Goal: Contribute content

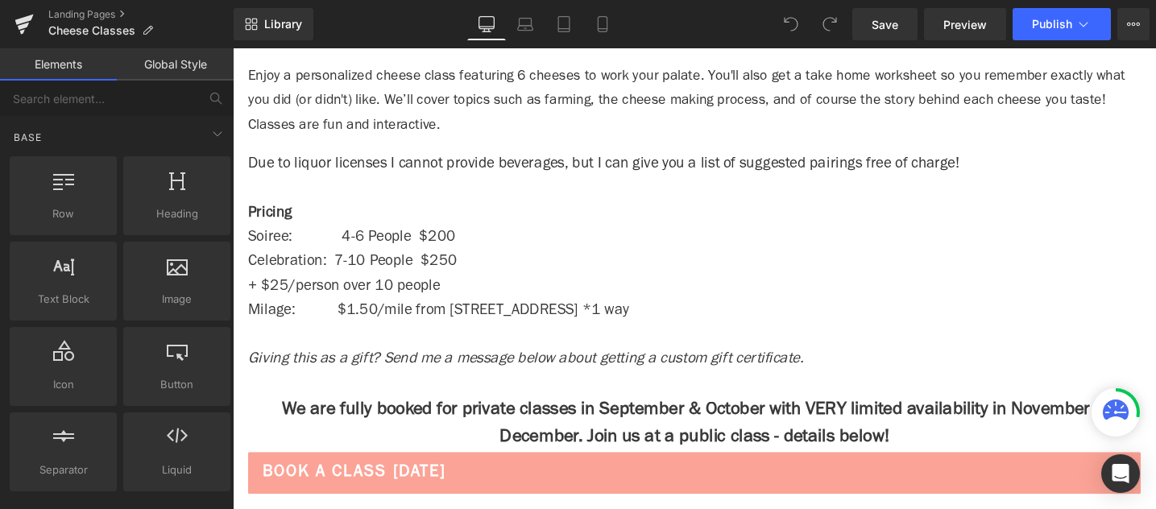
scroll to position [1350, 0]
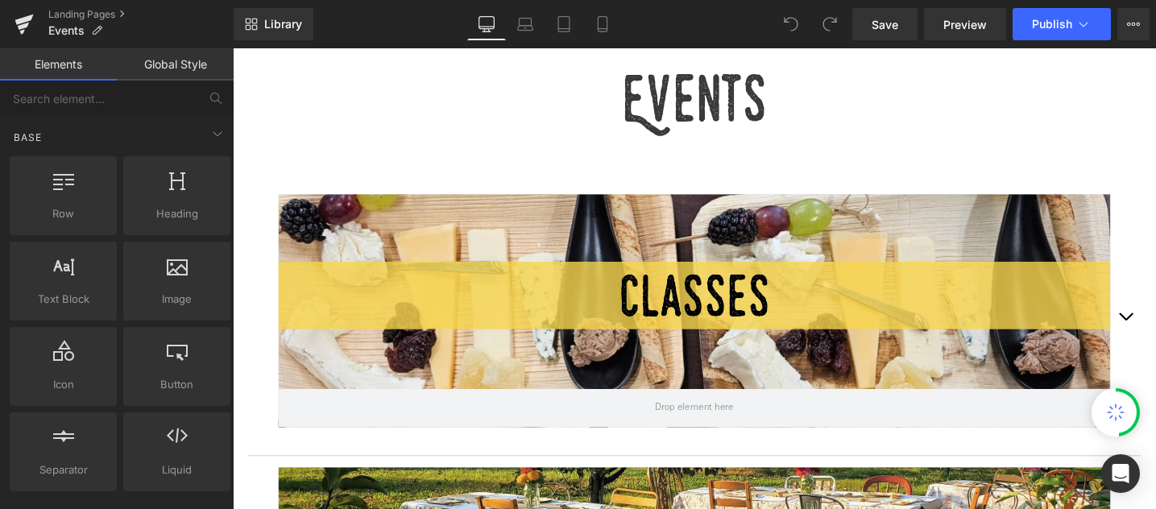
scroll to position [540, 0]
click at [819, 294] on div at bounding box center [720, 326] width 878 height 246
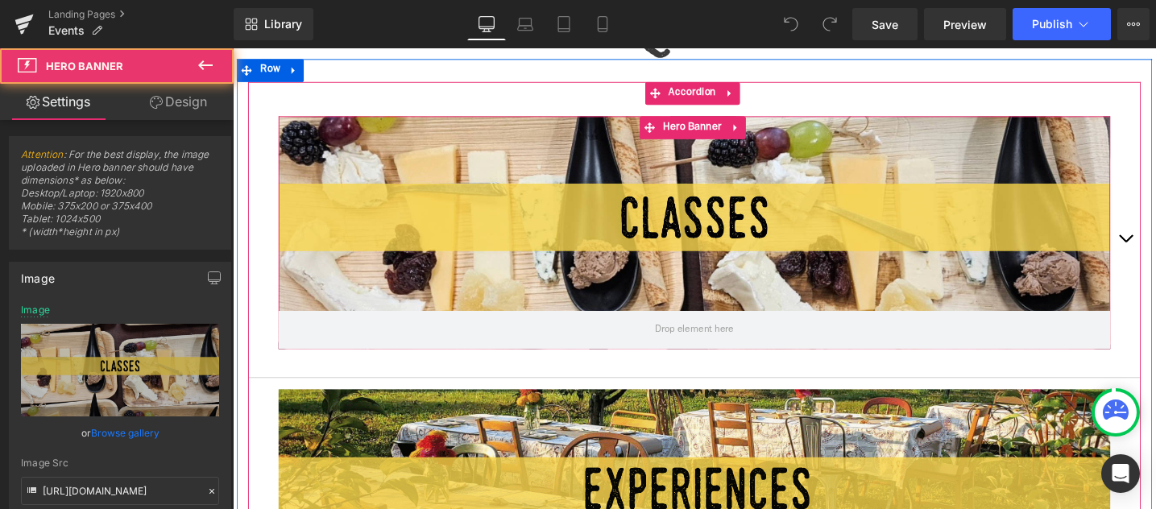
scroll to position [631, 0]
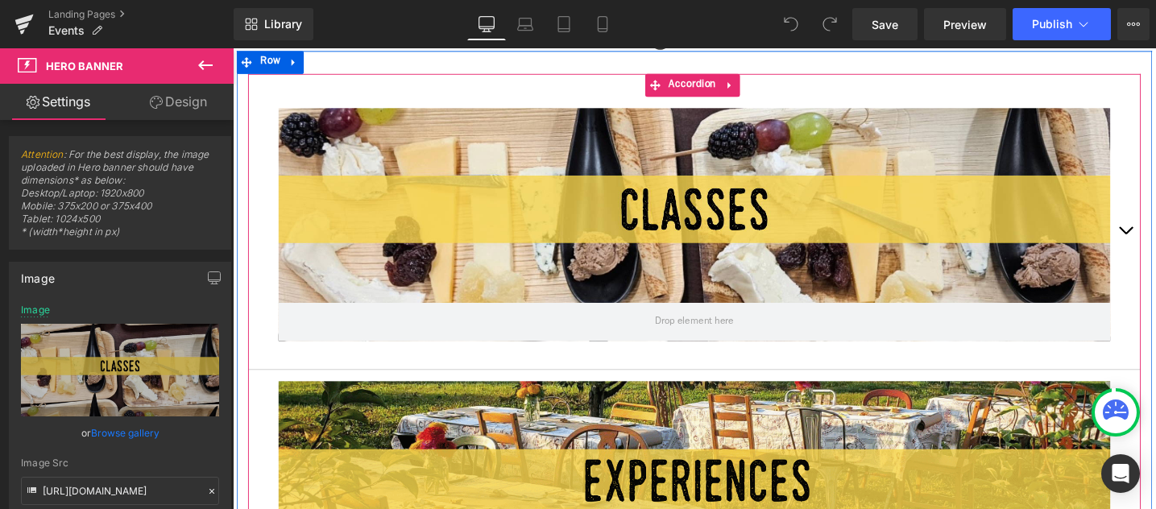
click at [1155, 245] on span "button" at bounding box center [1175, 245] width 0 height 0
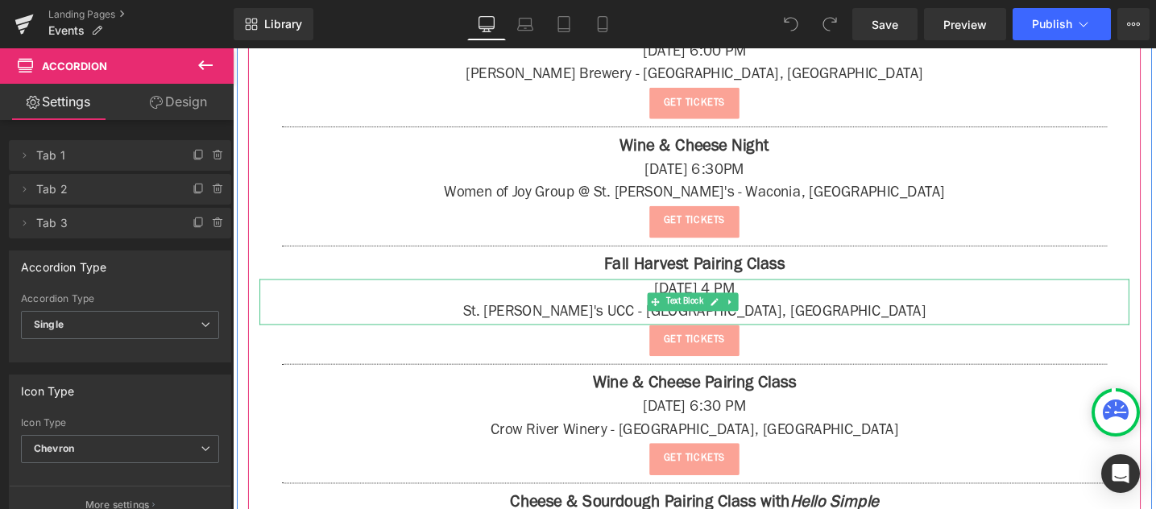
scroll to position [1498, 0]
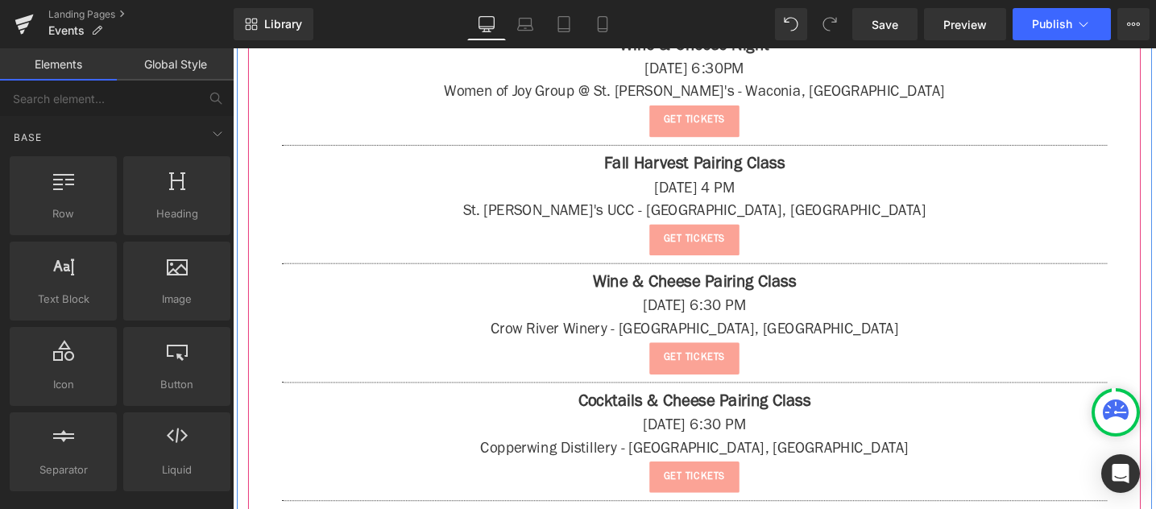
click at [876, 371] on div "Get tickets" at bounding box center [720, 376] width 918 height 34
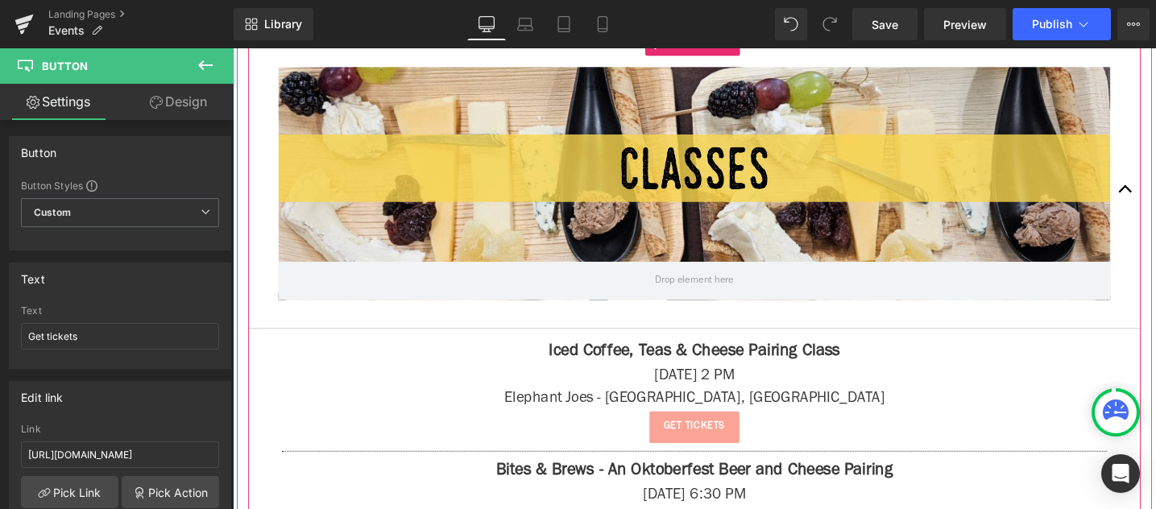
scroll to position [705, 0]
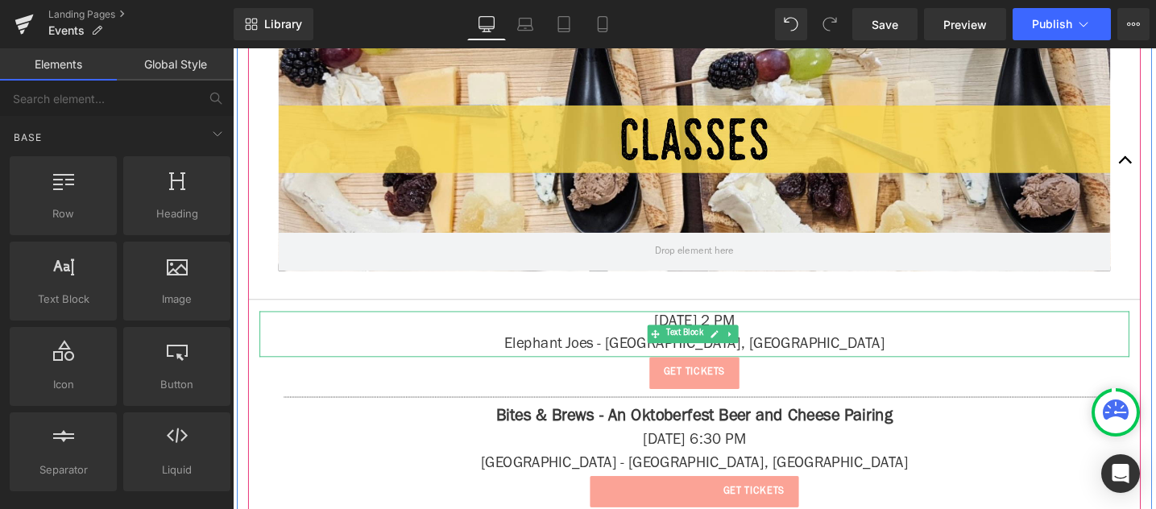
drag, startPoint x: 847, startPoint y: 350, endPoint x: 1047, endPoint y: 436, distance: 217.5
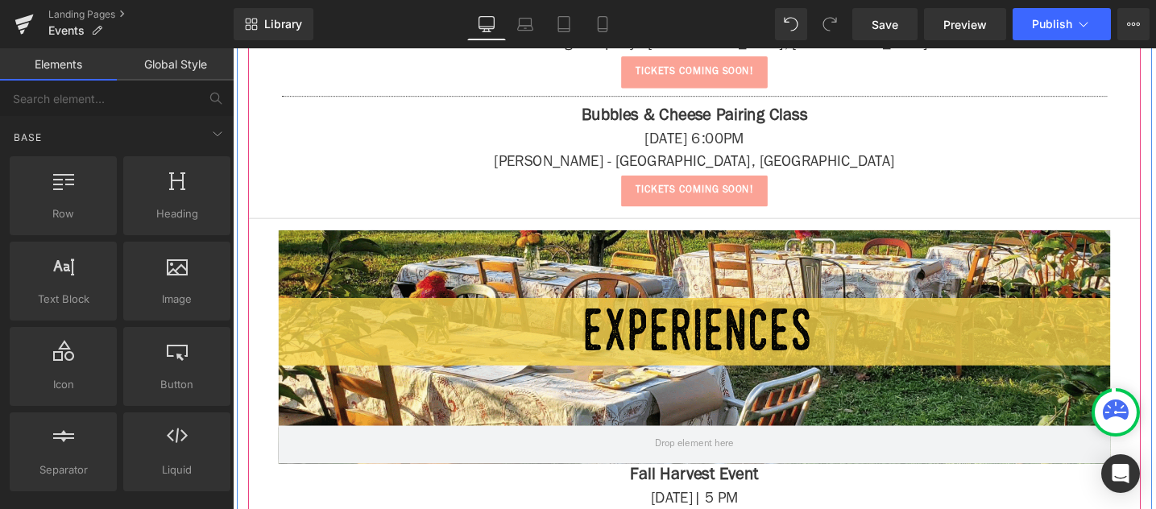
scroll to position [3054, 0]
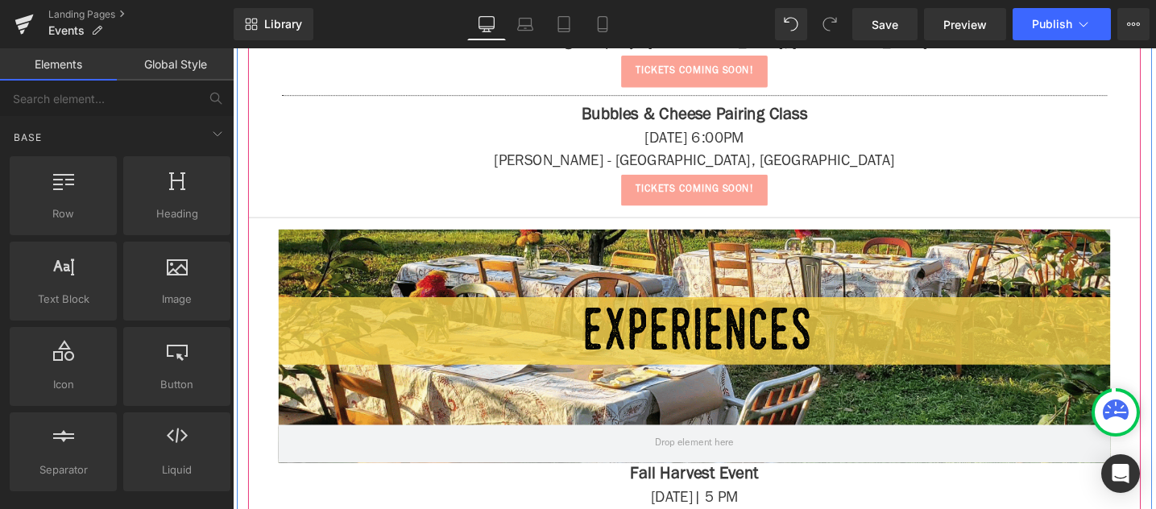
click at [907, 354] on div at bounding box center [720, 362] width 878 height 246
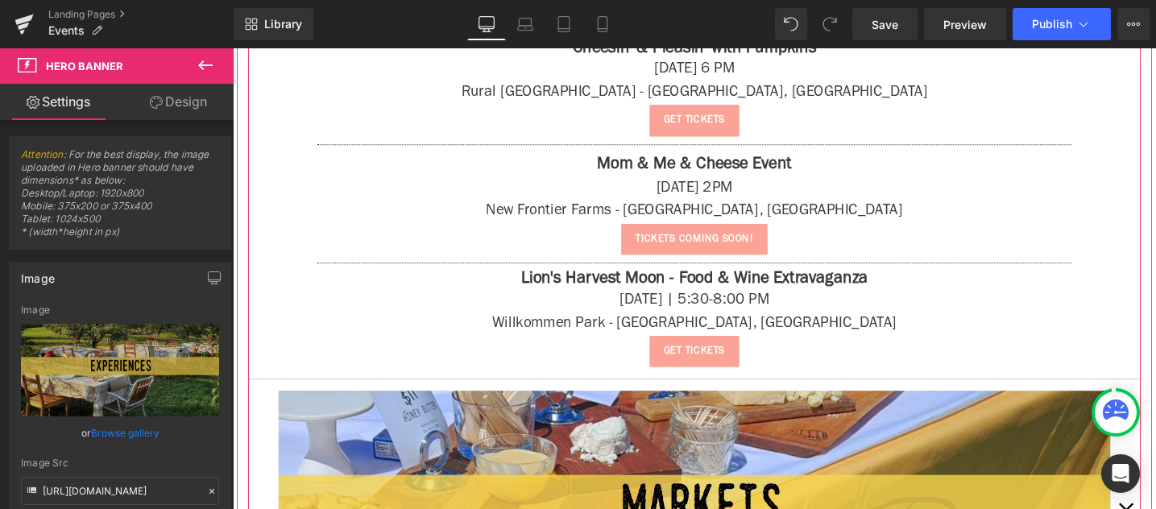
scroll to position [3783, 0]
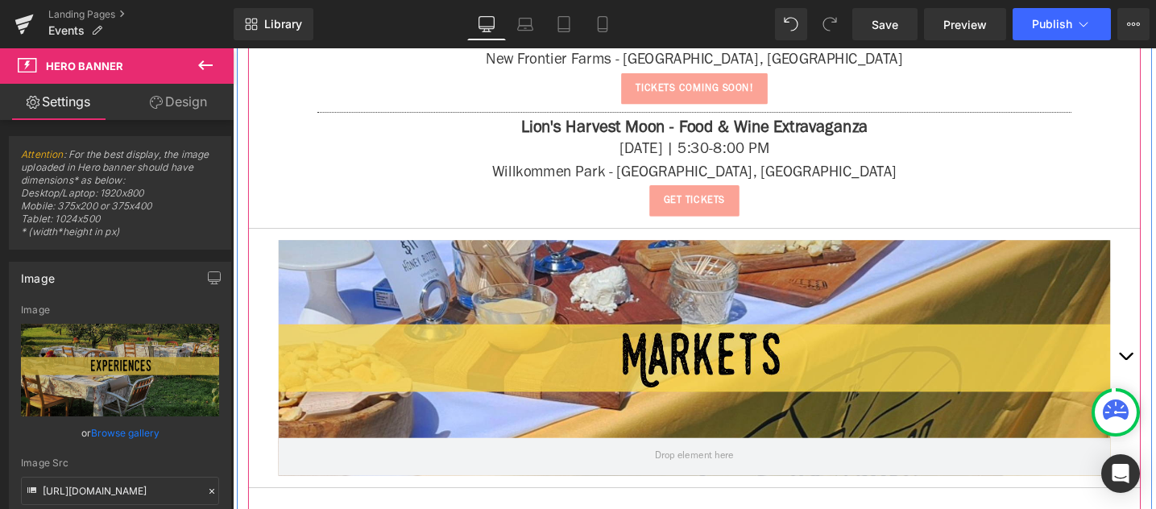
click at [875, 369] on div at bounding box center [720, 375] width 878 height 249
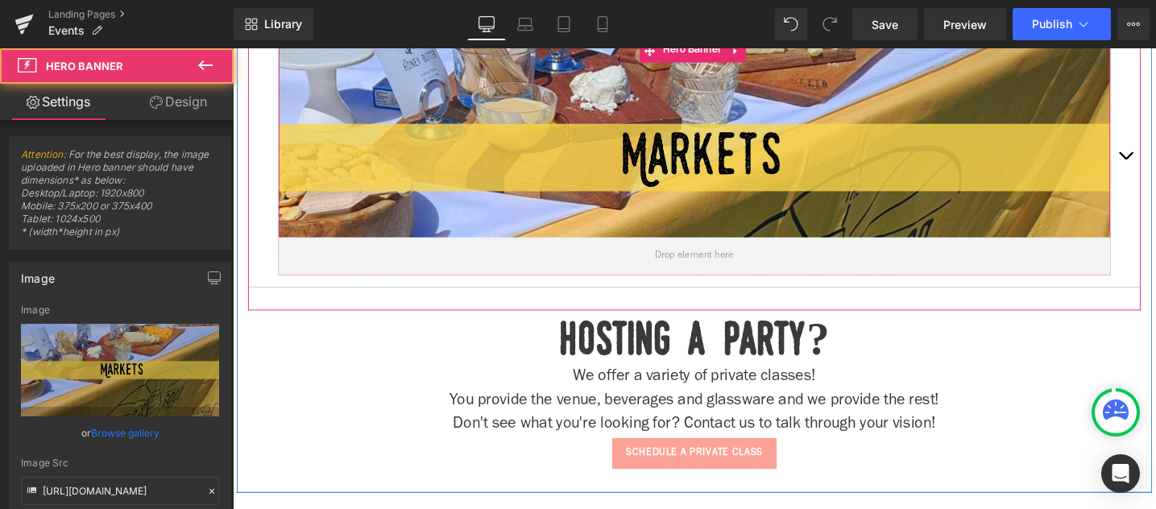
scroll to position [4039, 0]
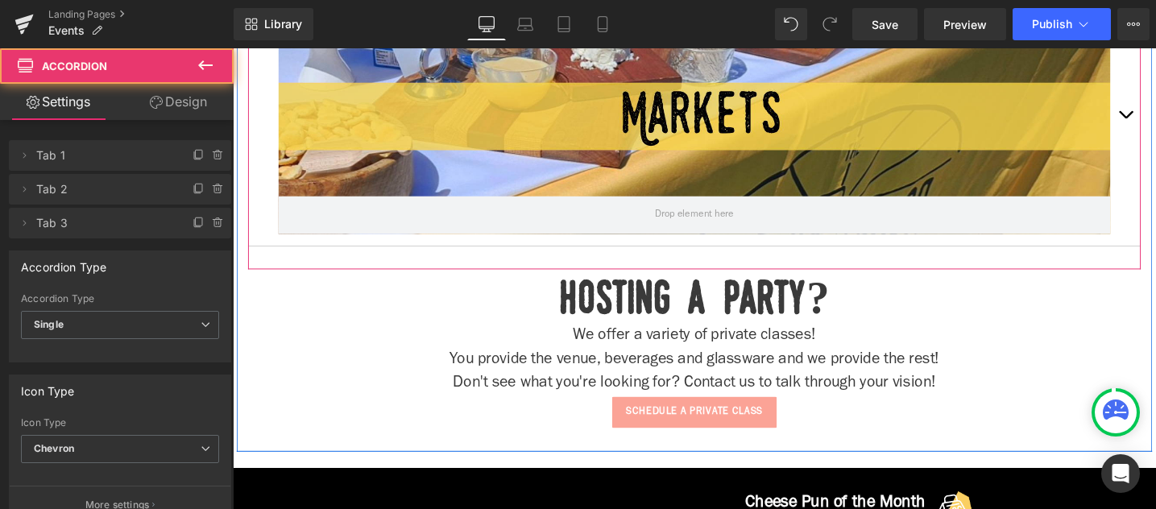
click at [1155, 115] on button "button" at bounding box center [1175, 120] width 32 height 273
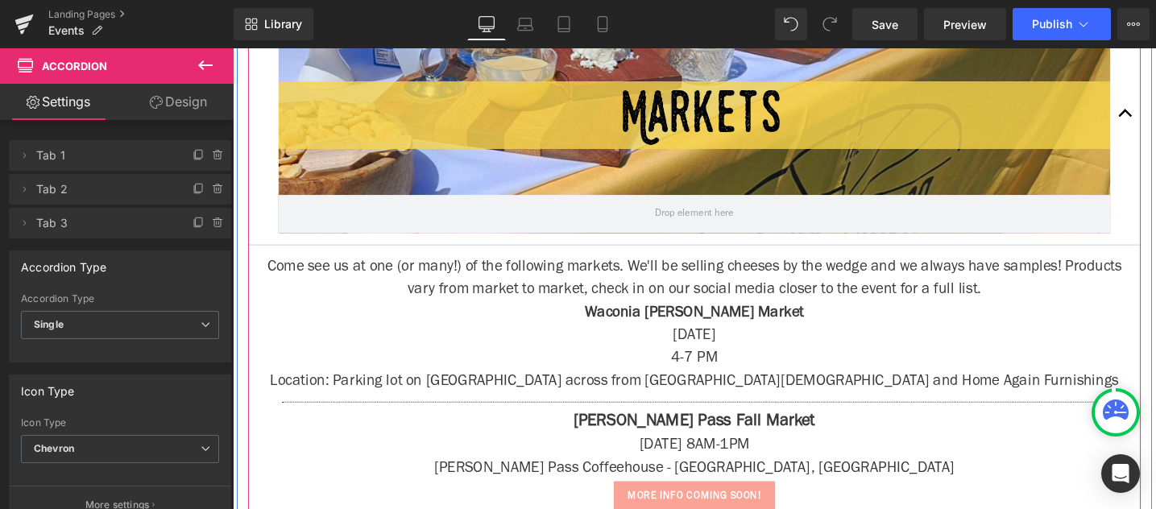
scroll to position [1794, 0]
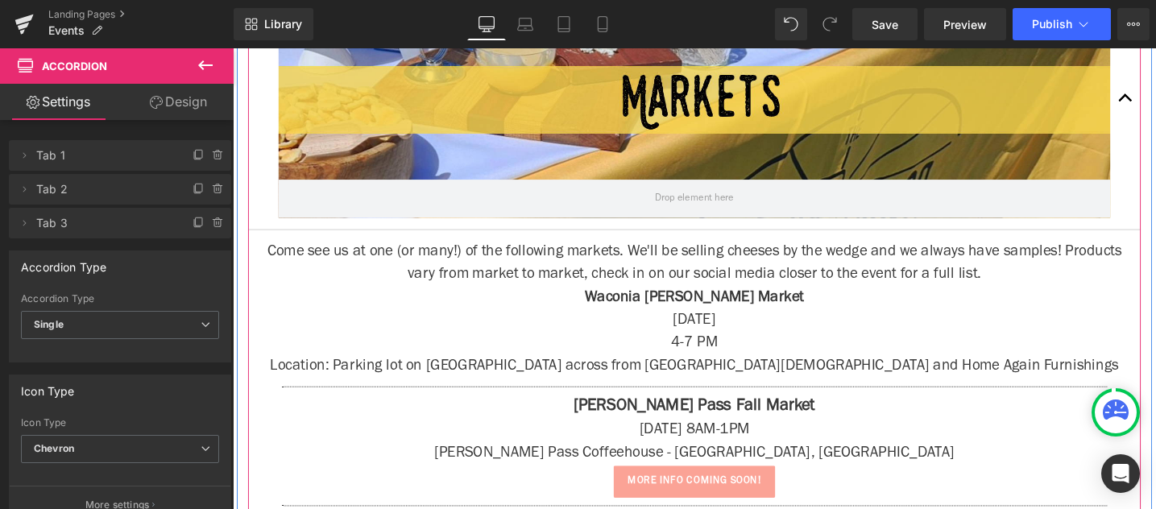
click at [784, 376] on p "Location: Parking lot on [GEOGRAPHIC_DATA] across from [GEOGRAPHIC_DATA][DEMOGR…" at bounding box center [720, 385] width 918 height 24
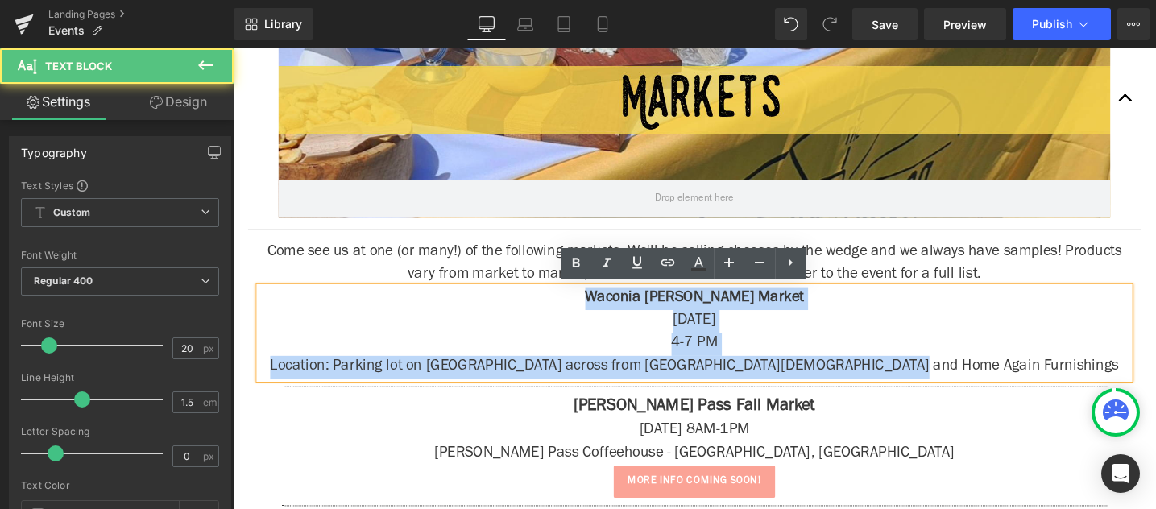
drag, startPoint x: 1065, startPoint y: 382, endPoint x: 606, endPoint y: 299, distance: 465.7
click at [606, 300] on div "Waconia [PERSON_NAME] Market [DATE] 4-7 PM Location: Parking lot on [GEOGRAPHIC…" at bounding box center [720, 348] width 918 height 97
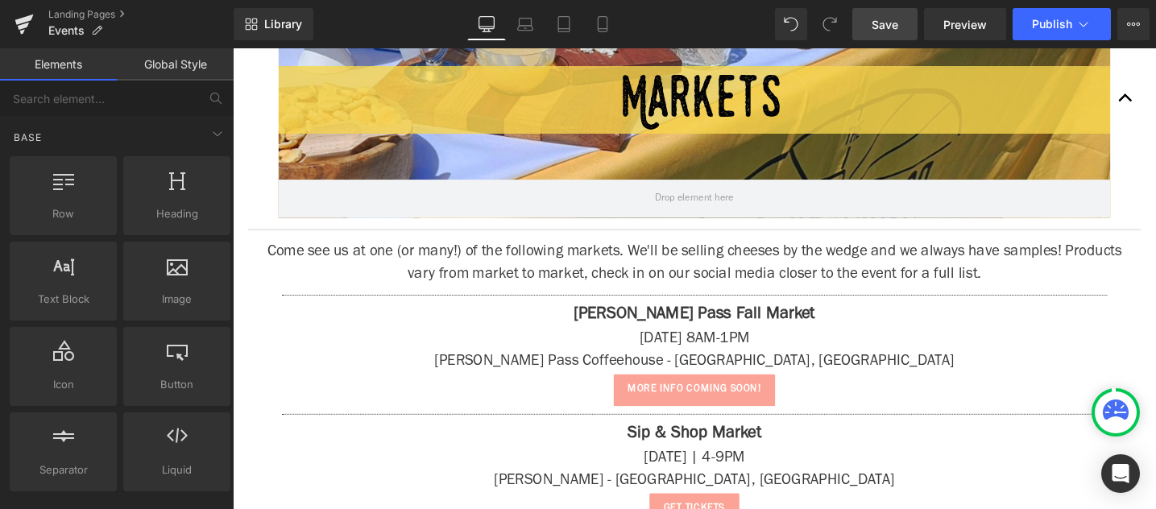
click at [889, 25] on span "Save" at bounding box center [884, 24] width 27 height 17
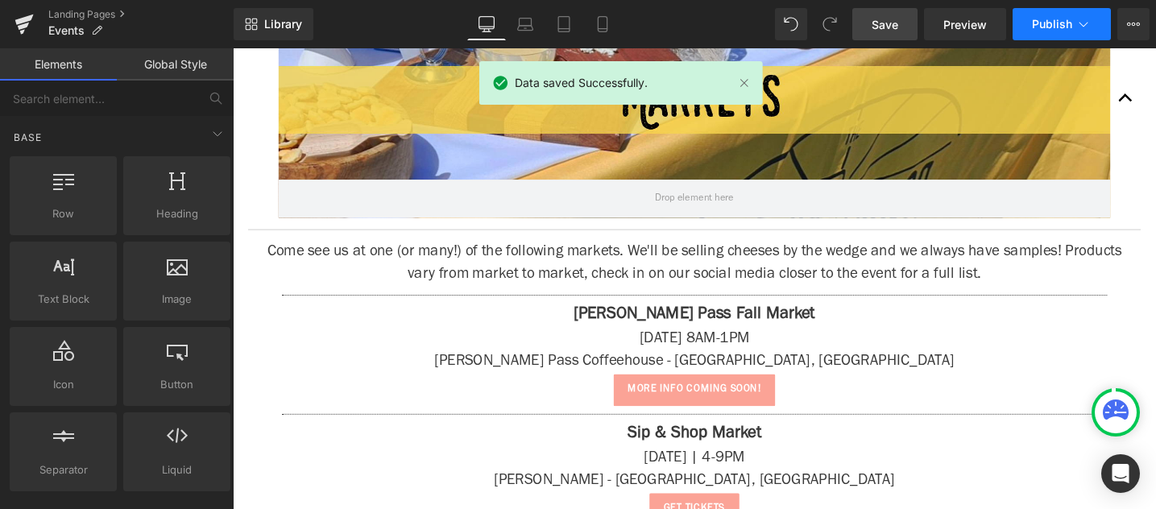
click at [1044, 23] on span "Publish" at bounding box center [1052, 24] width 40 height 13
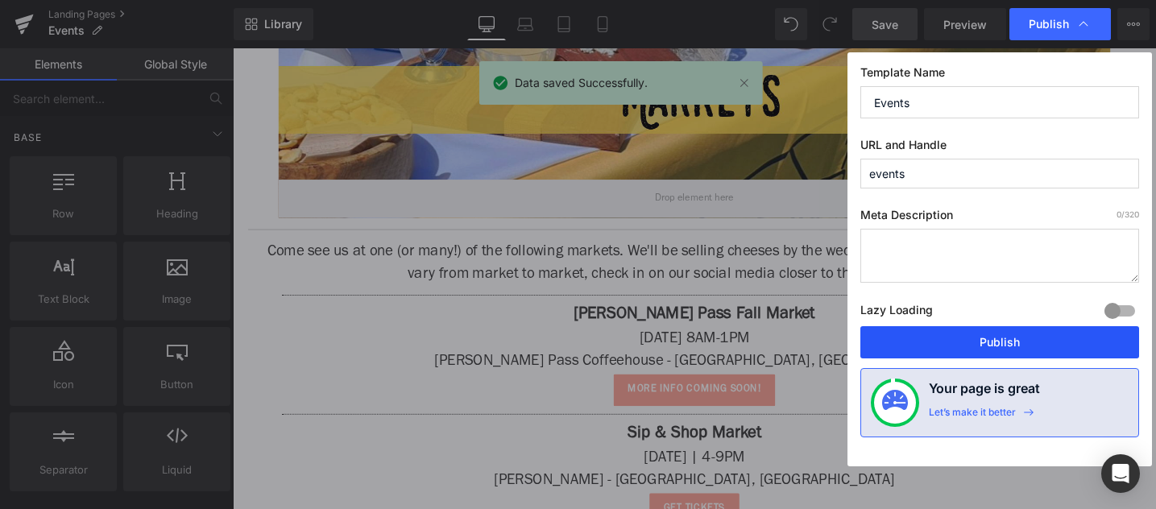
click at [977, 354] on button "Publish" at bounding box center [999, 342] width 279 height 32
